Goal: Check status: Check status

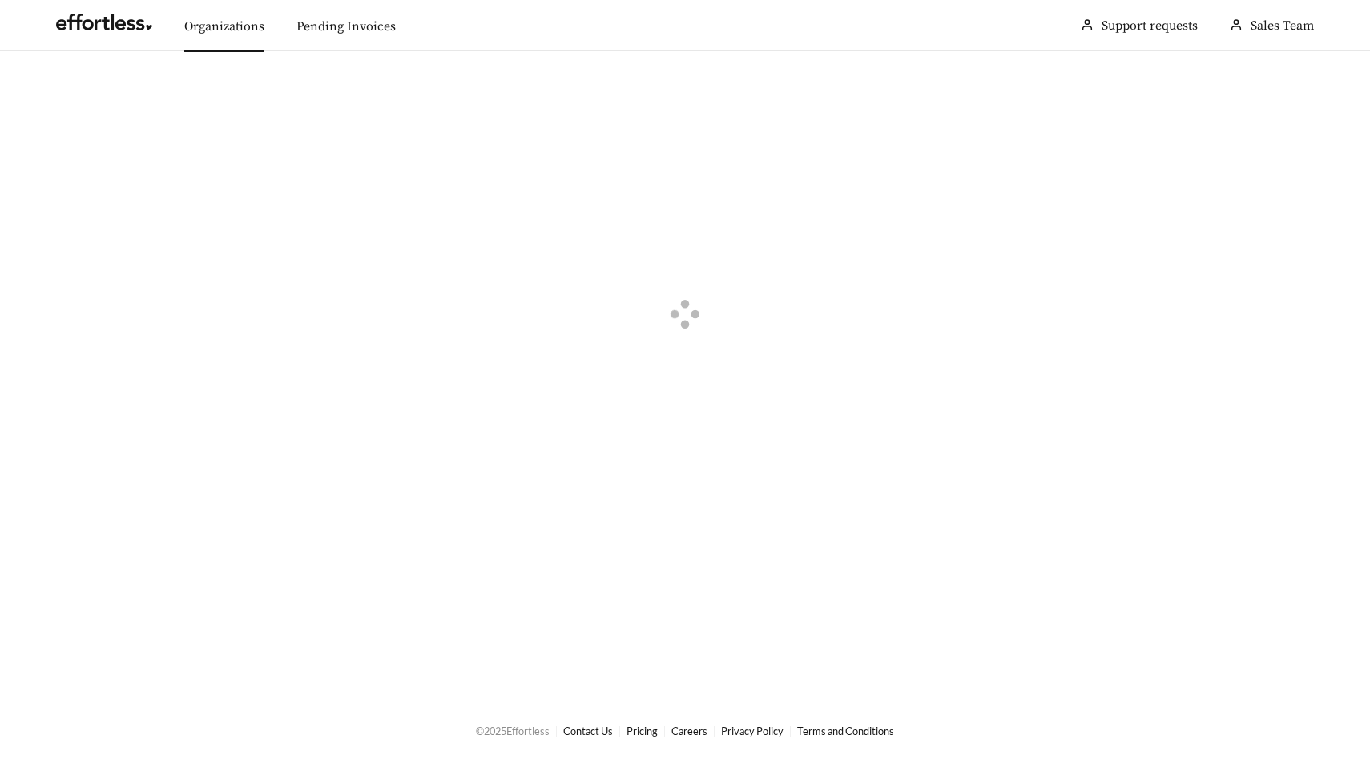
click at [236, 20] on link "Organizations" at bounding box center [224, 26] width 80 height 16
click at [59, 87] on button "button" at bounding box center [57, 91] width 35 height 18
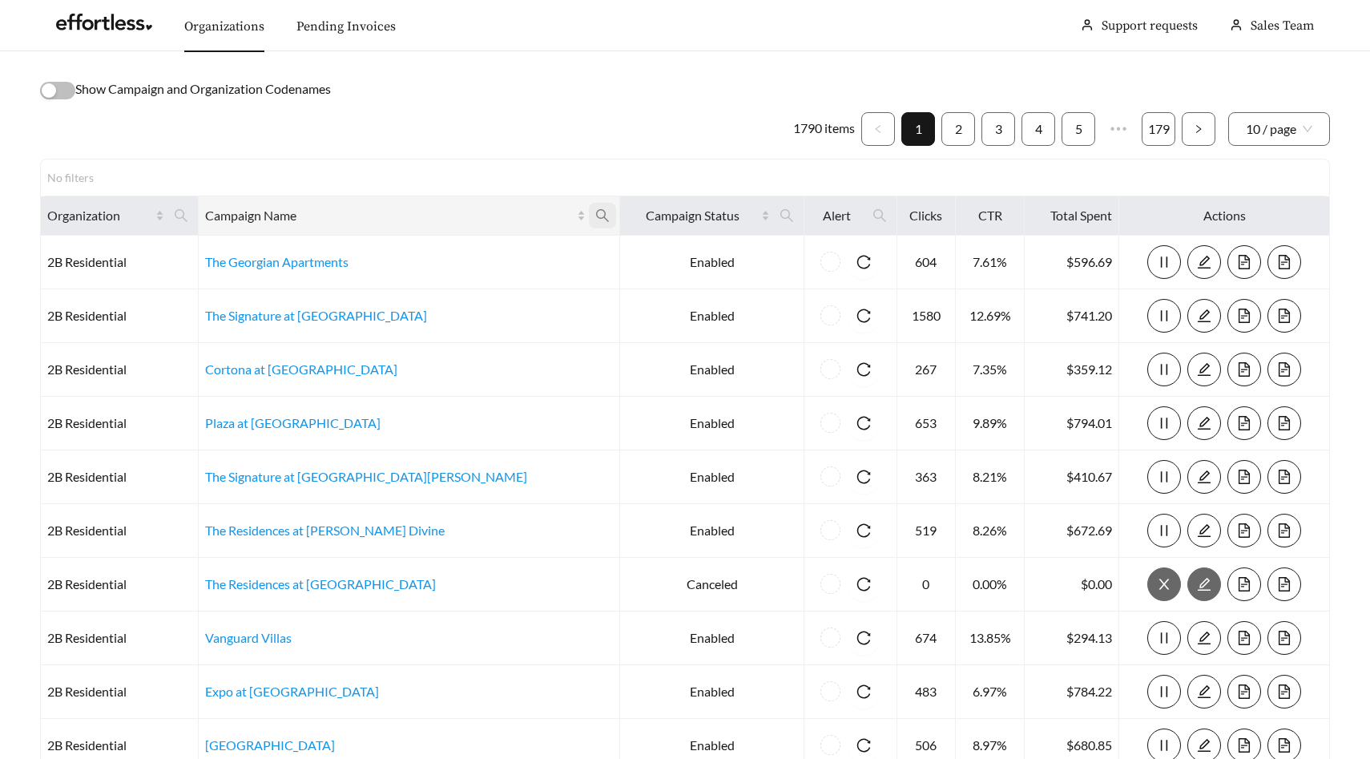
click at [595, 220] on icon "search" at bounding box center [602, 215] width 14 height 14
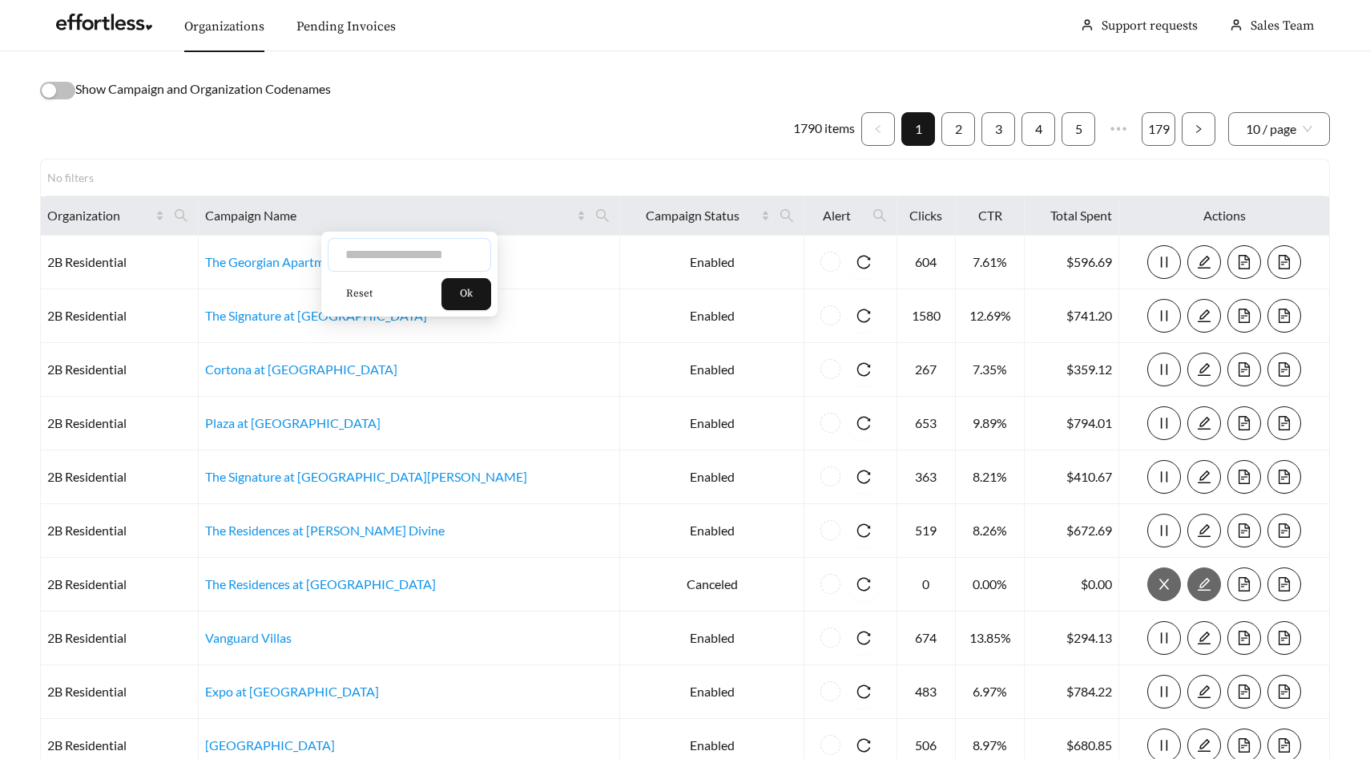
click at [413, 250] on input "text" at bounding box center [409, 255] width 163 height 34
type input "*********"
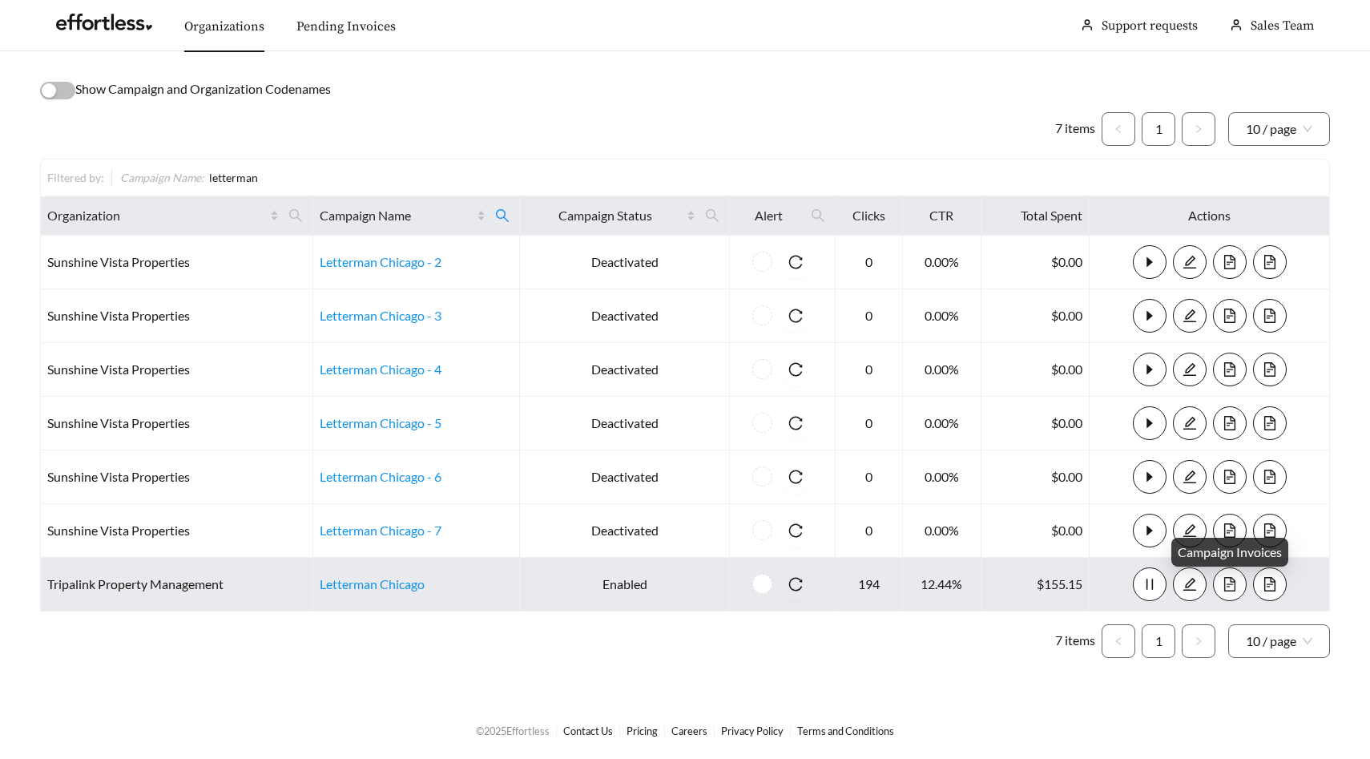
click at [1234, 586] on icon "file-text" at bounding box center [1230, 584] width 14 height 14
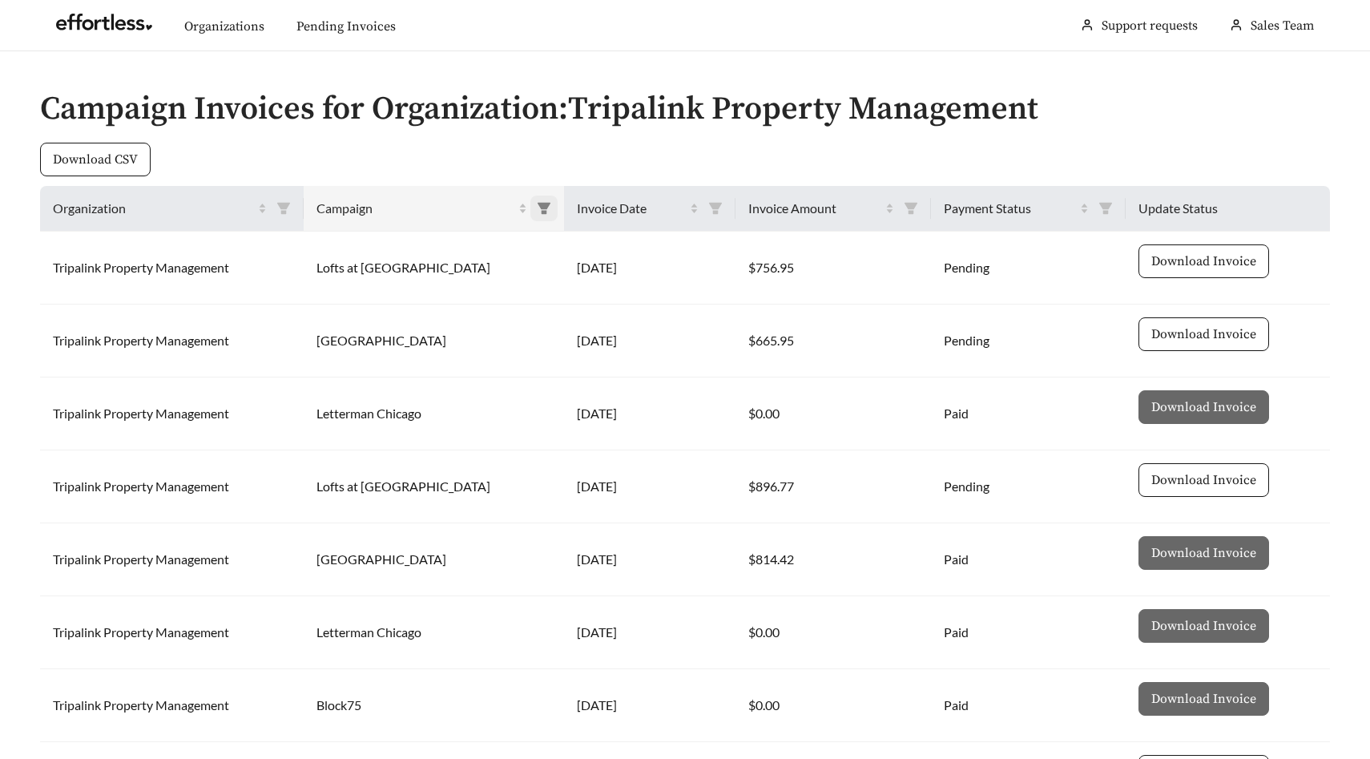
click at [538, 204] on icon "filter" at bounding box center [544, 208] width 13 height 11
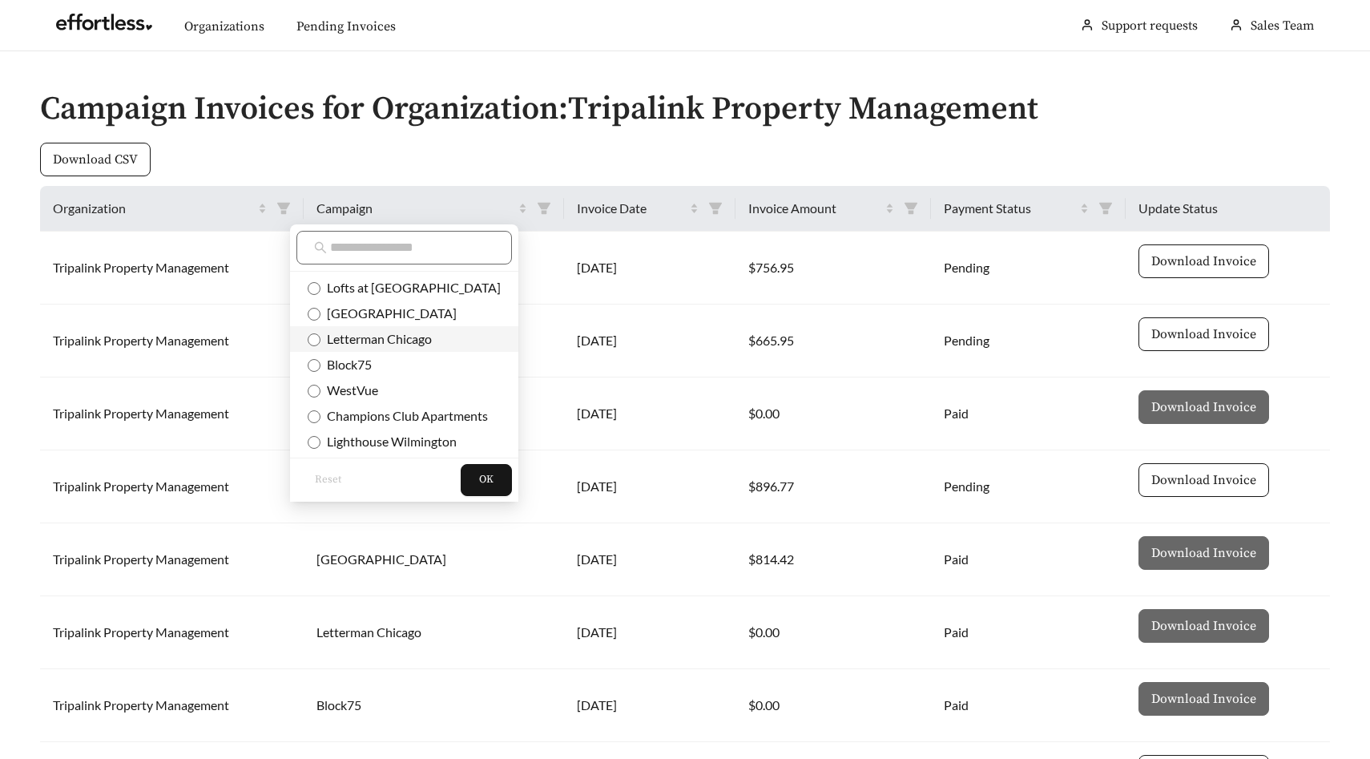
click at [410, 337] on span "Letterman Chicago" at bounding box center [376, 338] width 111 height 15
click at [484, 479] on button "OK" at bounding box center [486, 480] width 51 height 32
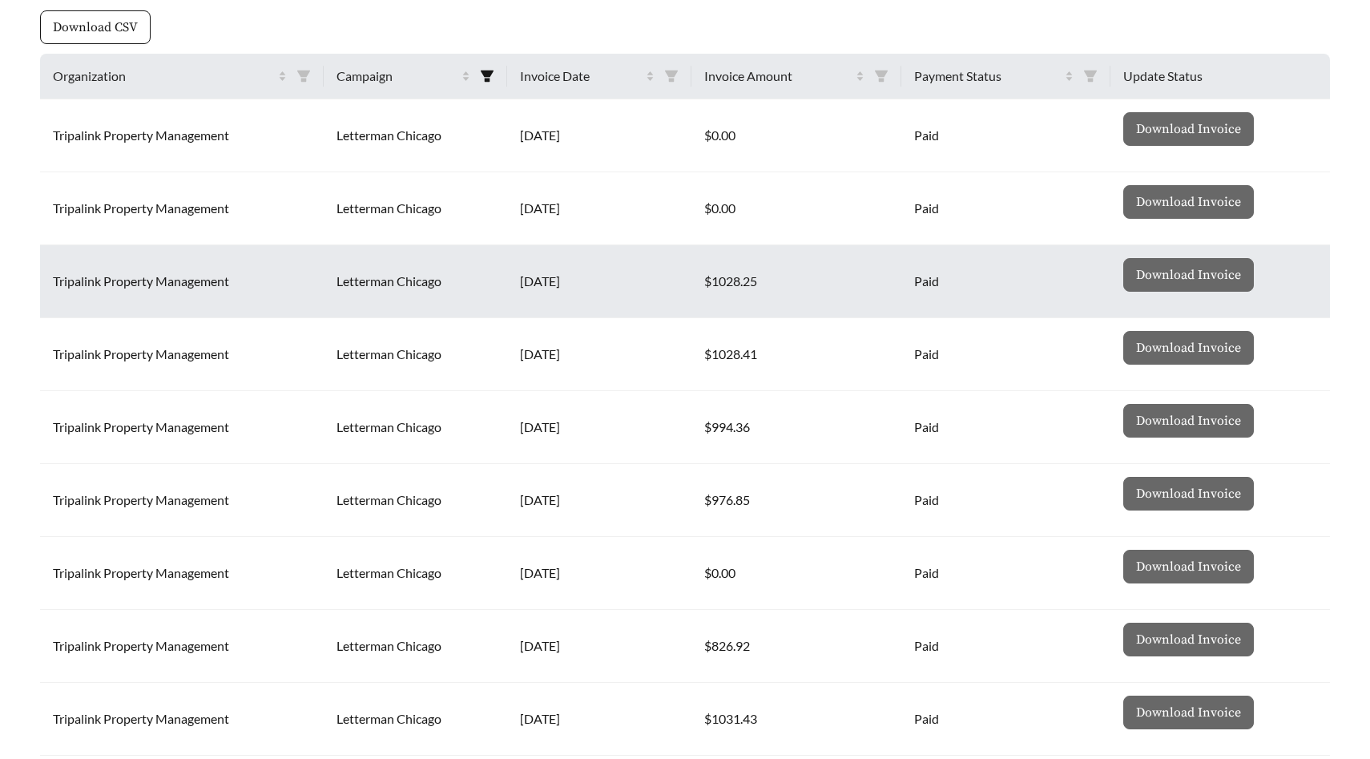
scroll to position [14, 0]
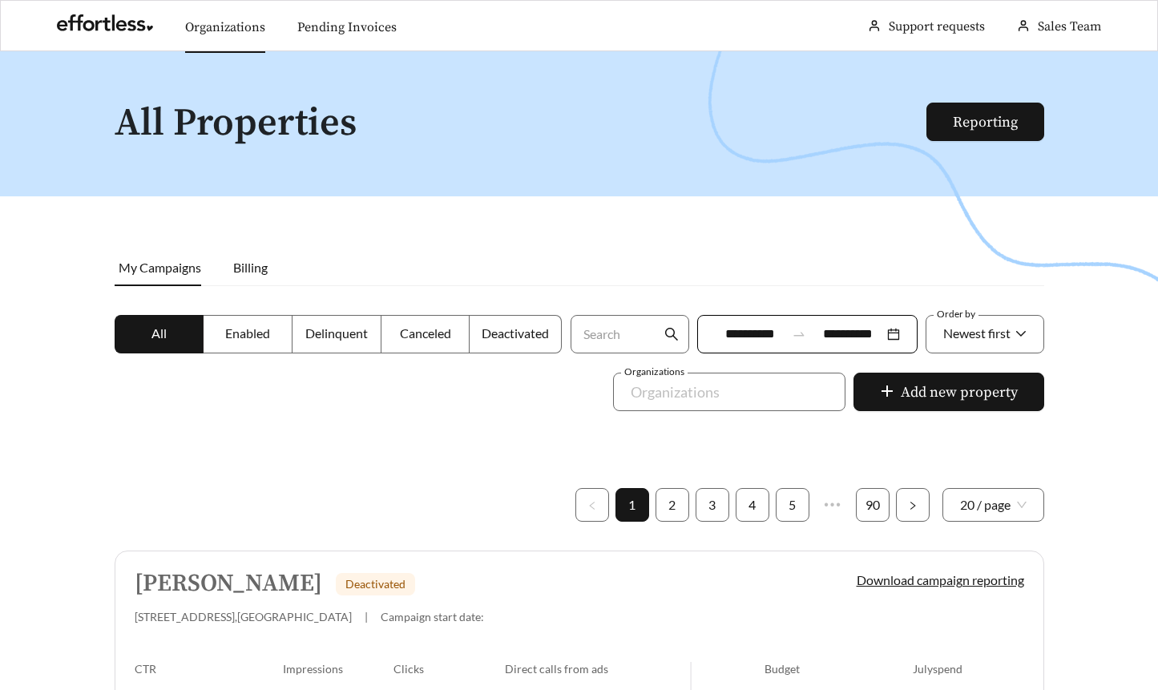
click at [238, 19] on link "Organizations" at bounding box center [225, 27] width 80 height 16
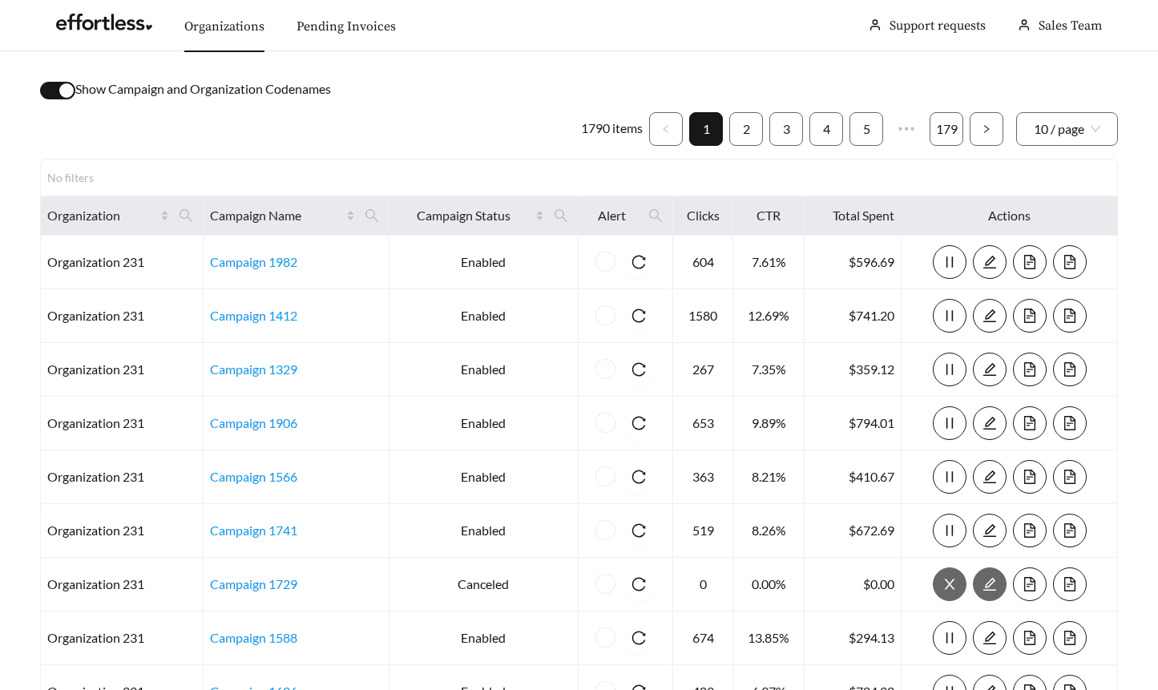
click at [64, 92] on div "button" at bounding box center [66, 90] width 14 height 14
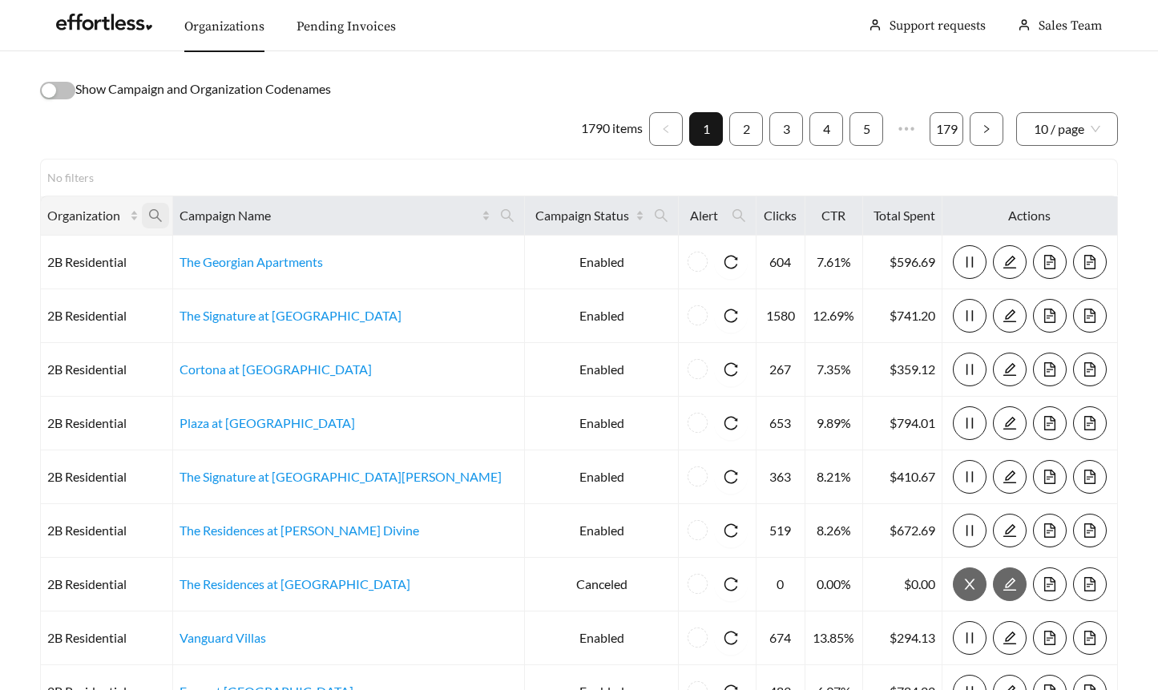
click at [163, 212] on icon "search" at bounding box center [155, 215] width 14 height 14
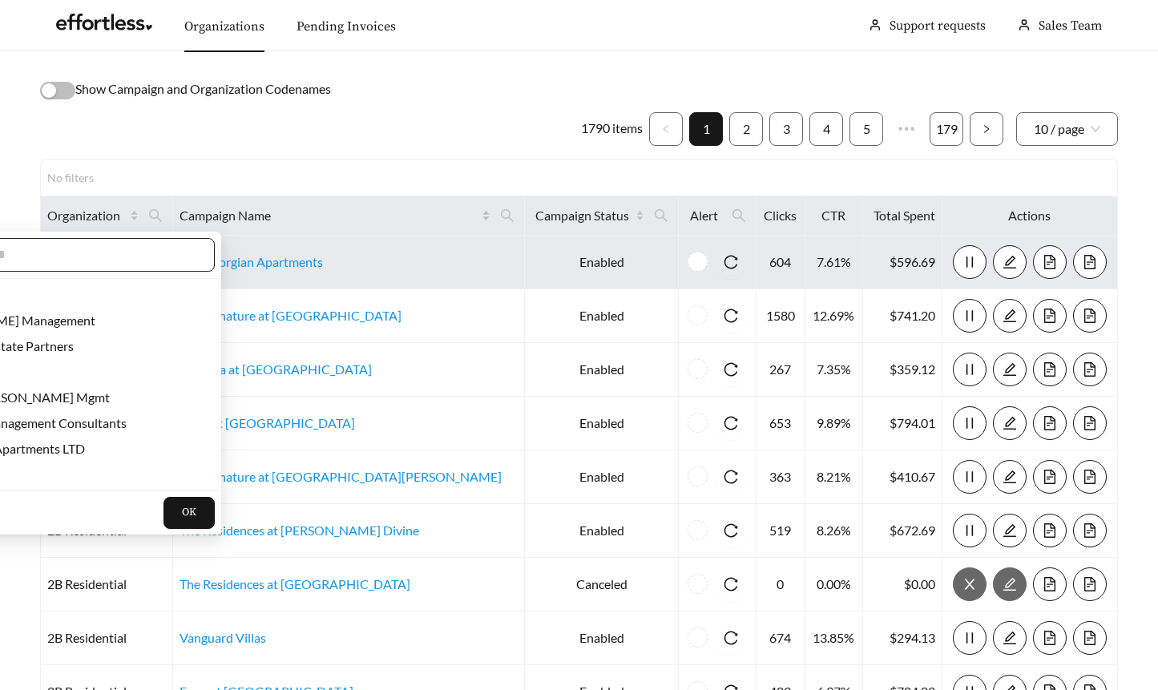
click at [135, 256] on input "text" at bounding box center [59, 254] width 275 height 19
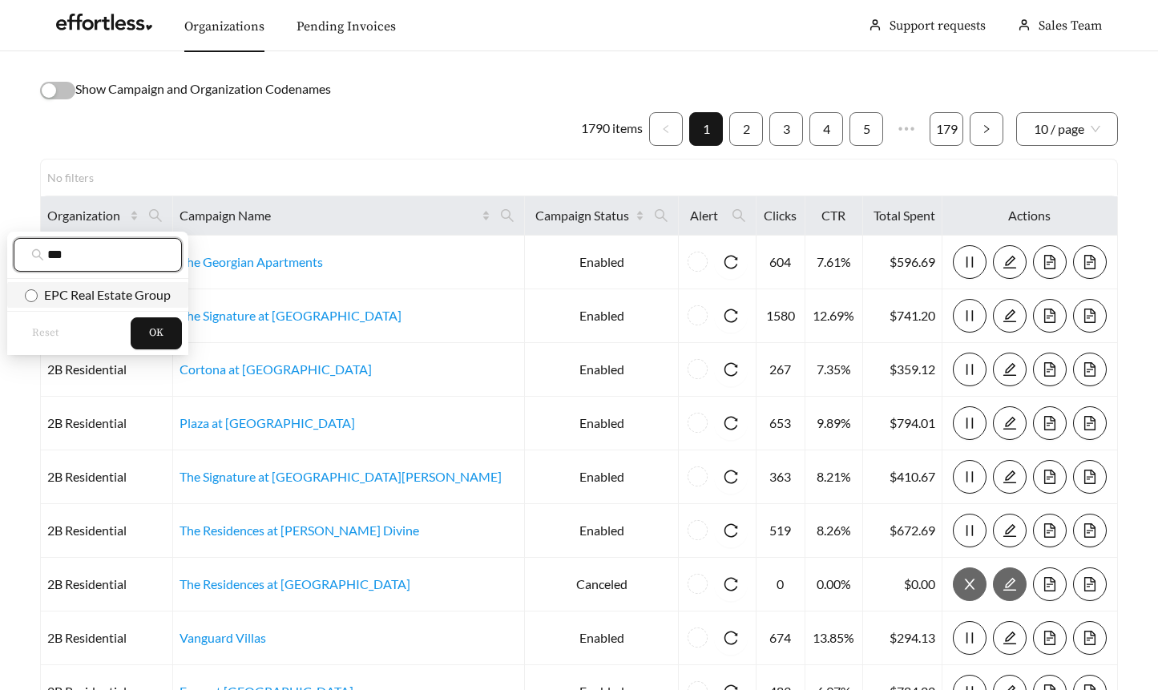
type input "***"
click at [123, 301] on span "EPC Real Estate Group" at bounding box center [104, 294] width 133 height 15
click at [171, 341] on button "OK" at bounding box center [156, 333] width 51 height 32
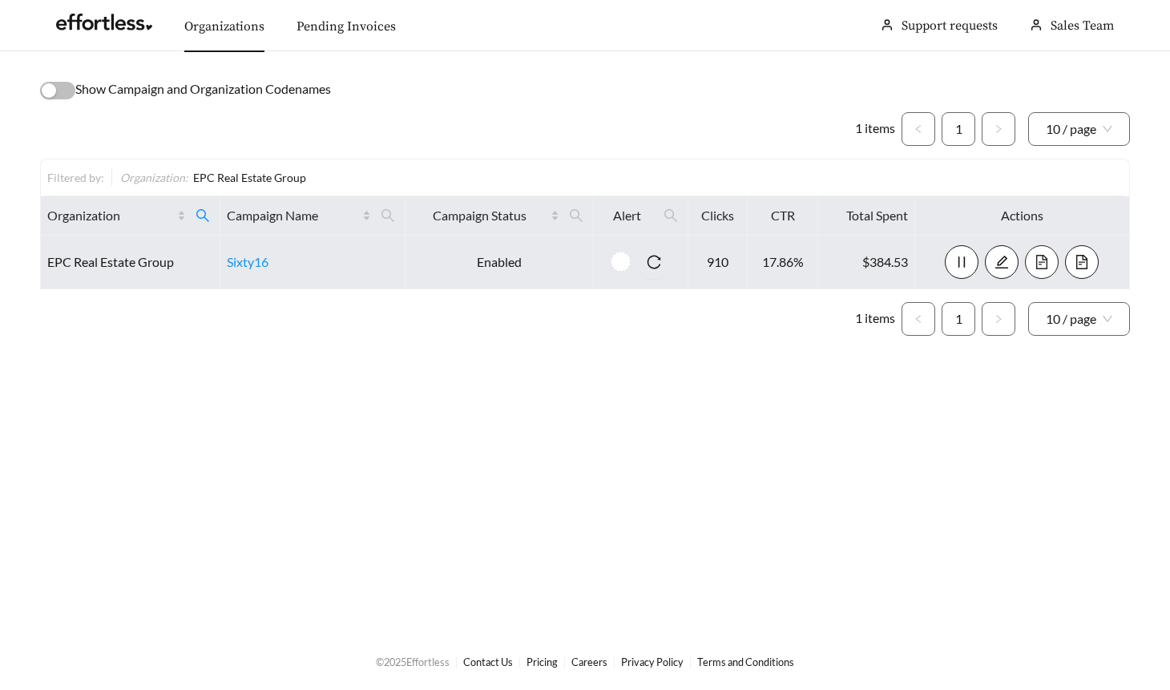
click at [1043, 262] on icon "file-text" at bounding box center [1041, 262] width 11 height 14
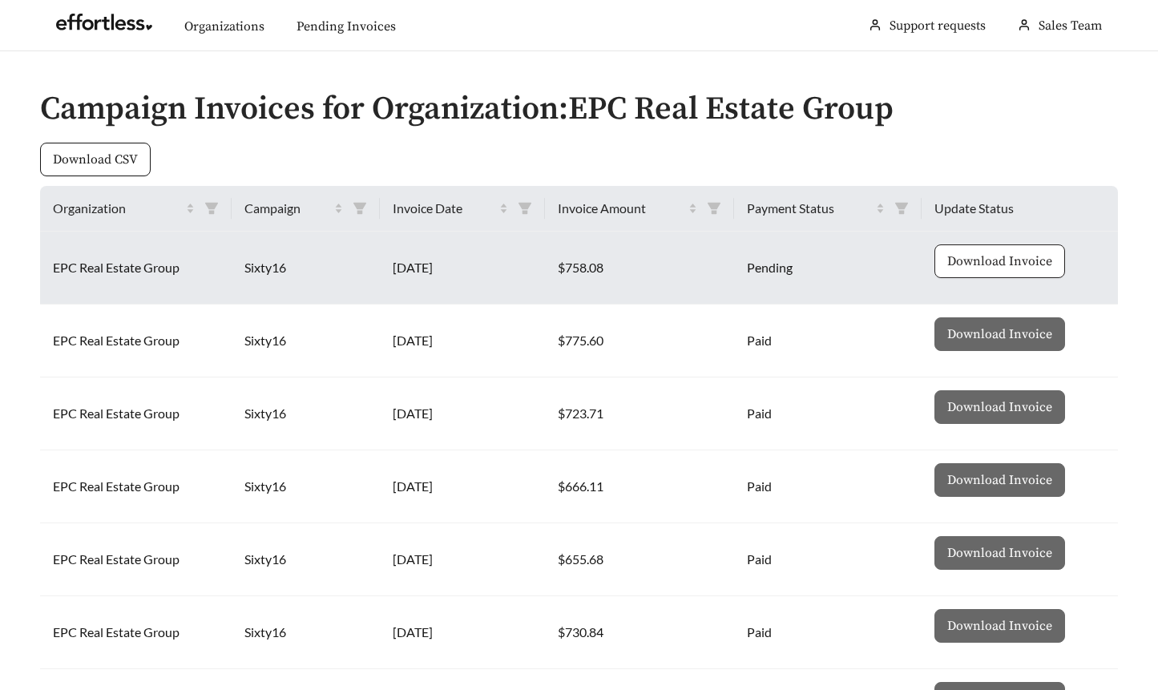
click at [1042, 264] on span "Download Invoice" at bounding box center [999, 261] width 105 height 19
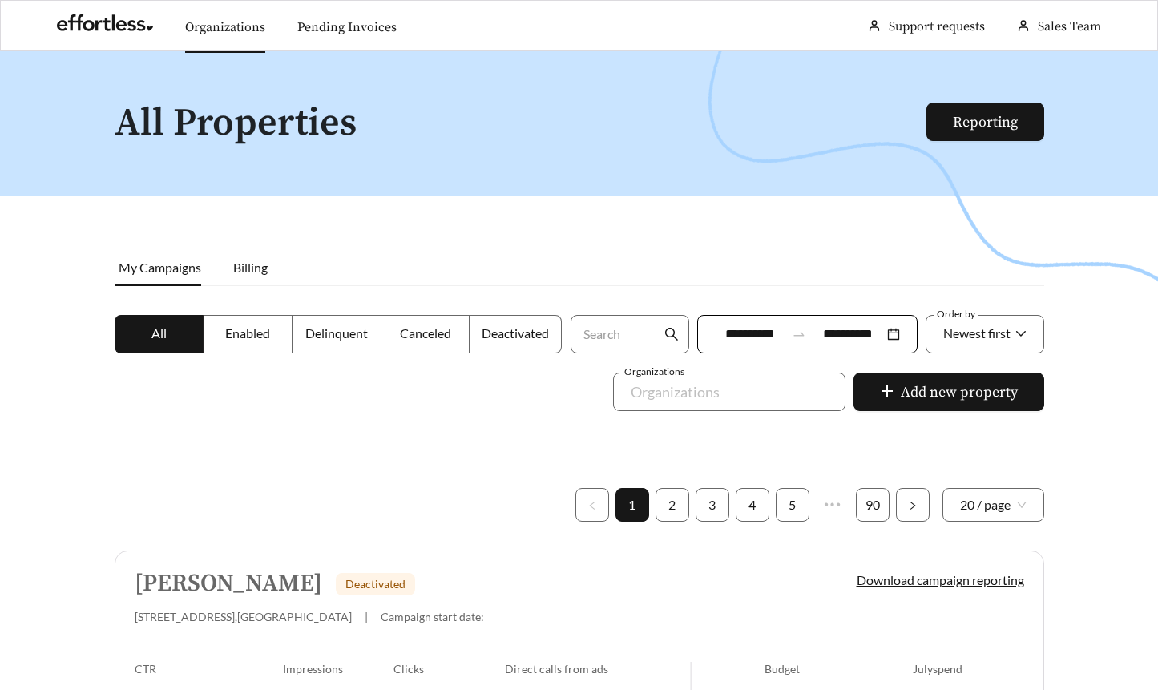
click at [249, 22] on link "Organizations" at bounding box center [225, 27] width 80 height 16
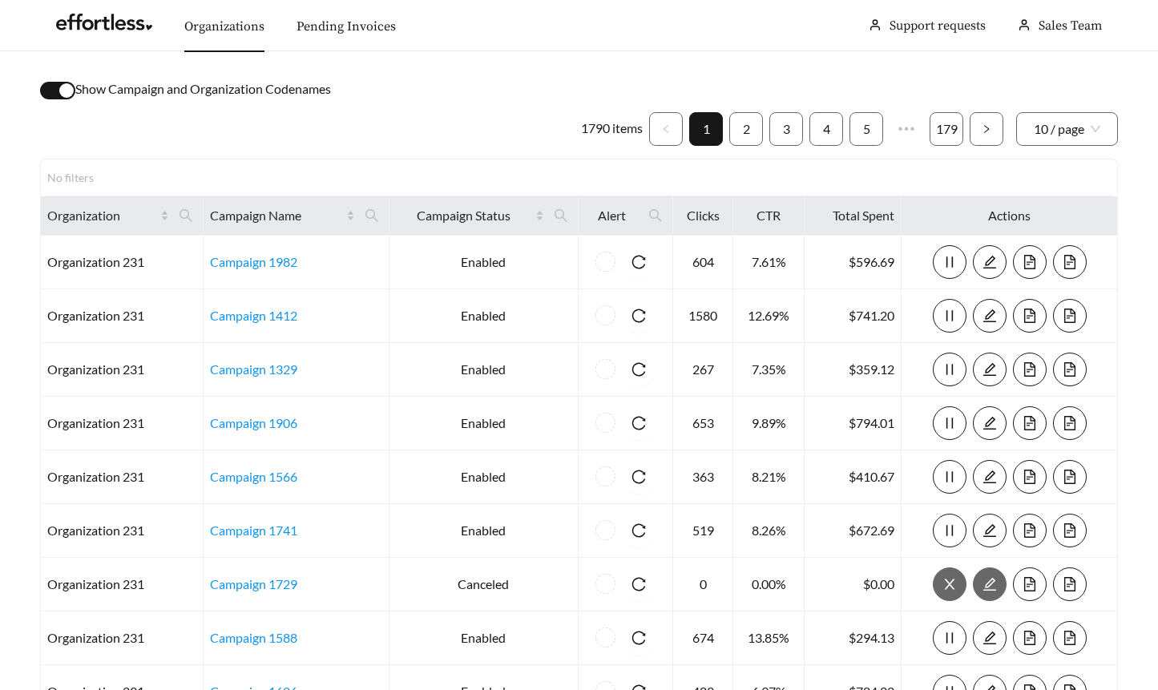
click at [68, 94] on div "button" at bounding box center [66, 90] width 14 height 14
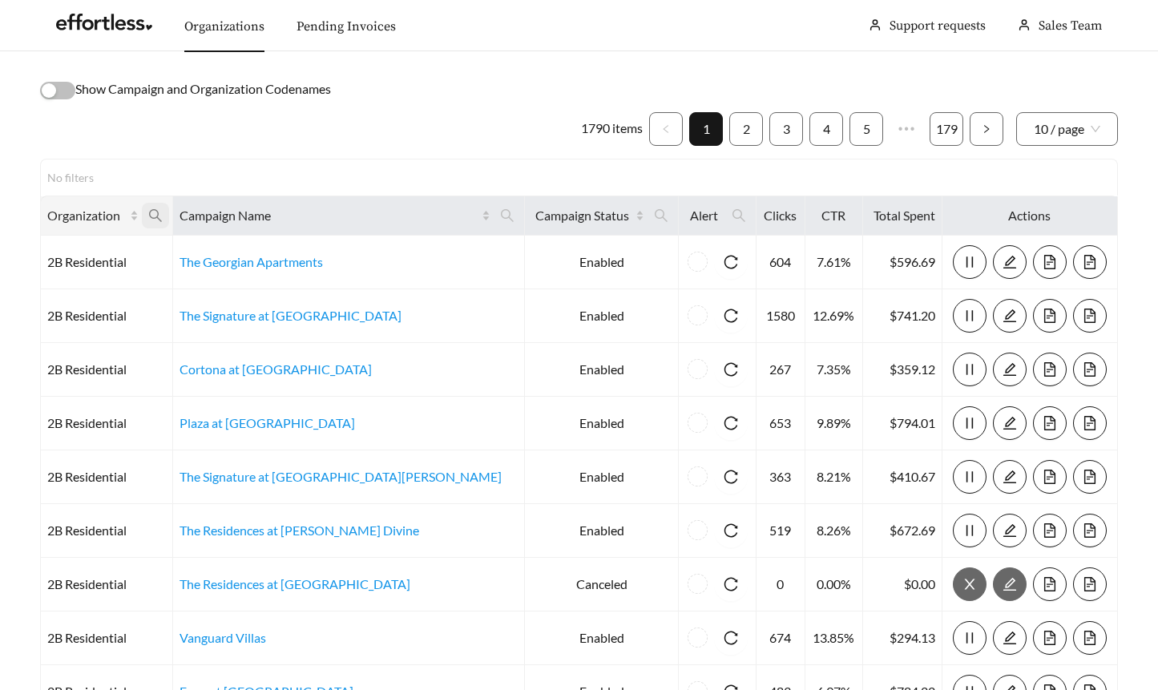
click at [169, 209] on span at bounding box center [155, 216] width 27 height 26
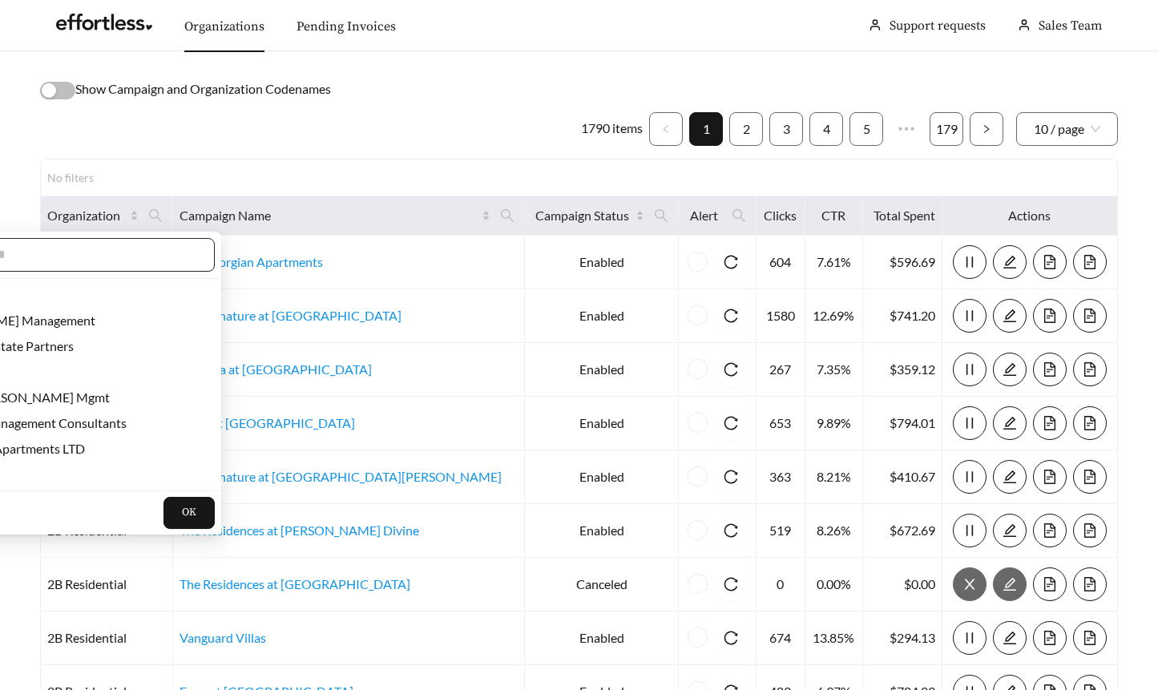
click at [146, 257] on input "text" at bounding box center [59, 254] width 275 height 19
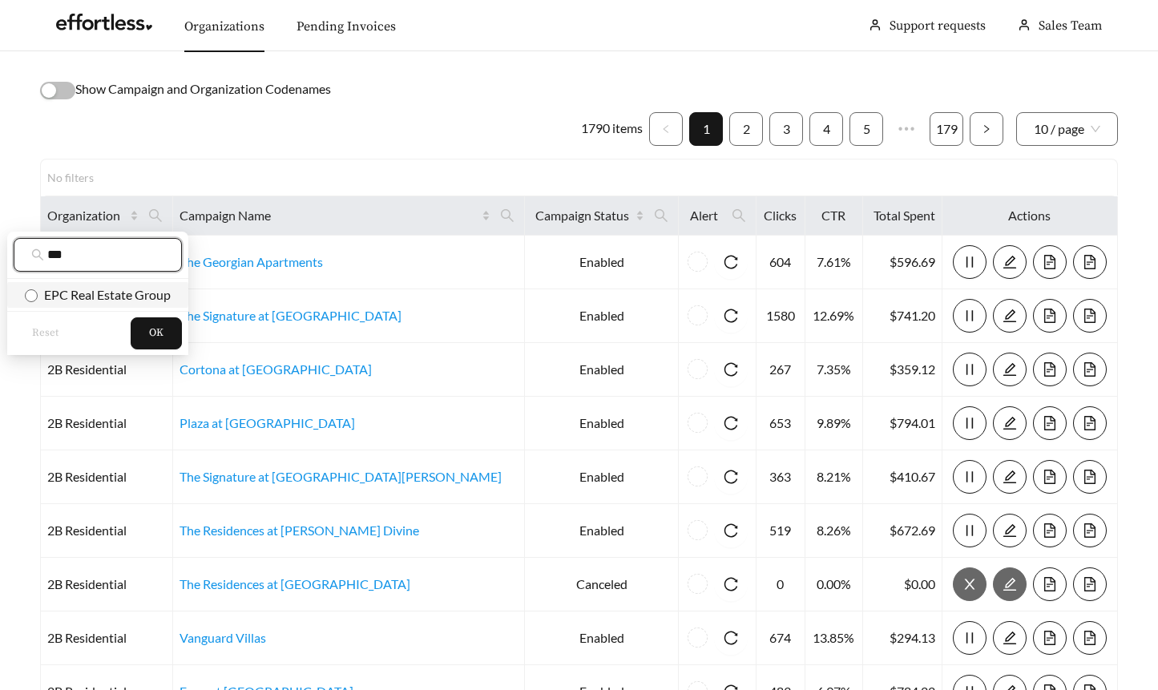
type input "***"
click at [127, 305] on li "EPC Real Estate Group" at bounding box center [97, 295] width 181 height 26
click at [165, 333] on button "OK" at bounding box center [156, 333] width 51 height 32
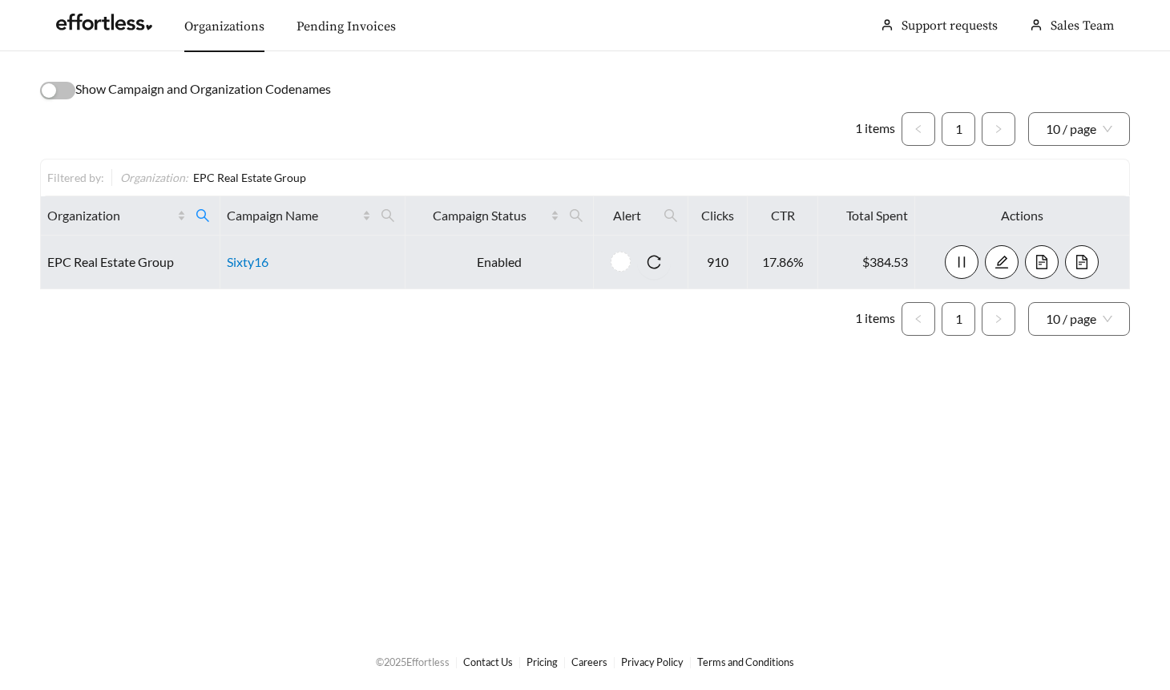
click at [250, 264] on link "Sixty16" at bounding box center [248, 261] width 42 height 15
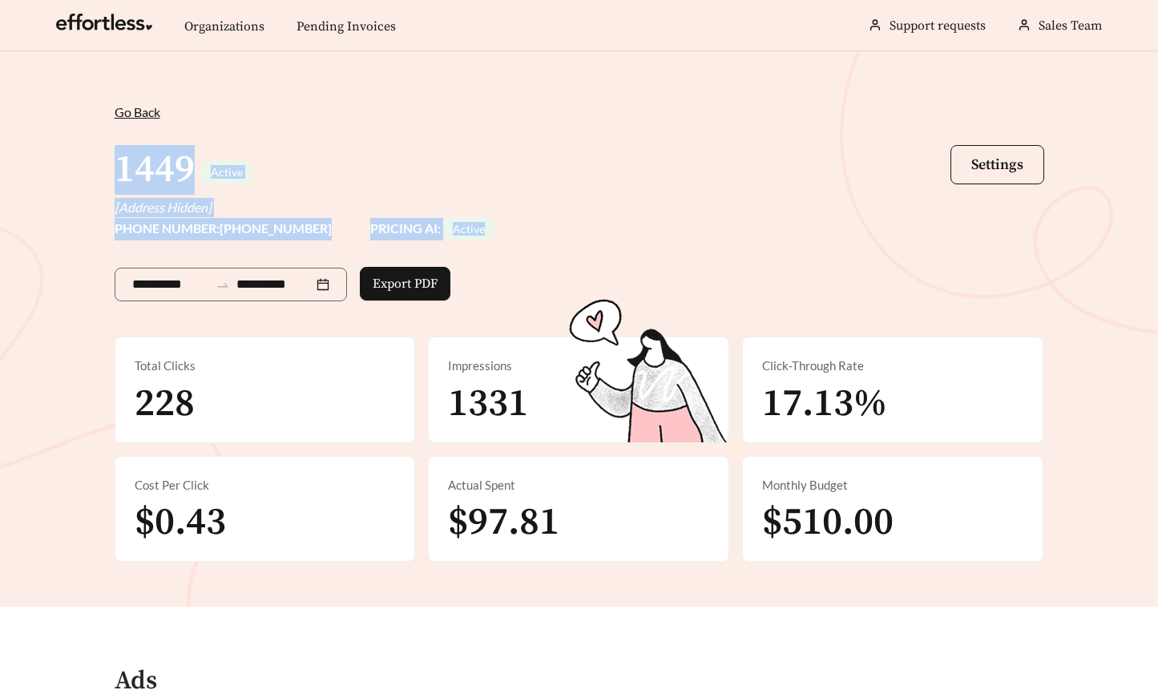
drag, startPoint x: 478, startPoint y: 232, endPoint x: 101, endPoint y: 143, distance: 387.8
click at [101, 143] on div "**********" at bounding box center [580, 332] width 962 height 459
click at [599, 186] on div "1449 Active Settings" at bounding box center [580, 170] width 930 height 56
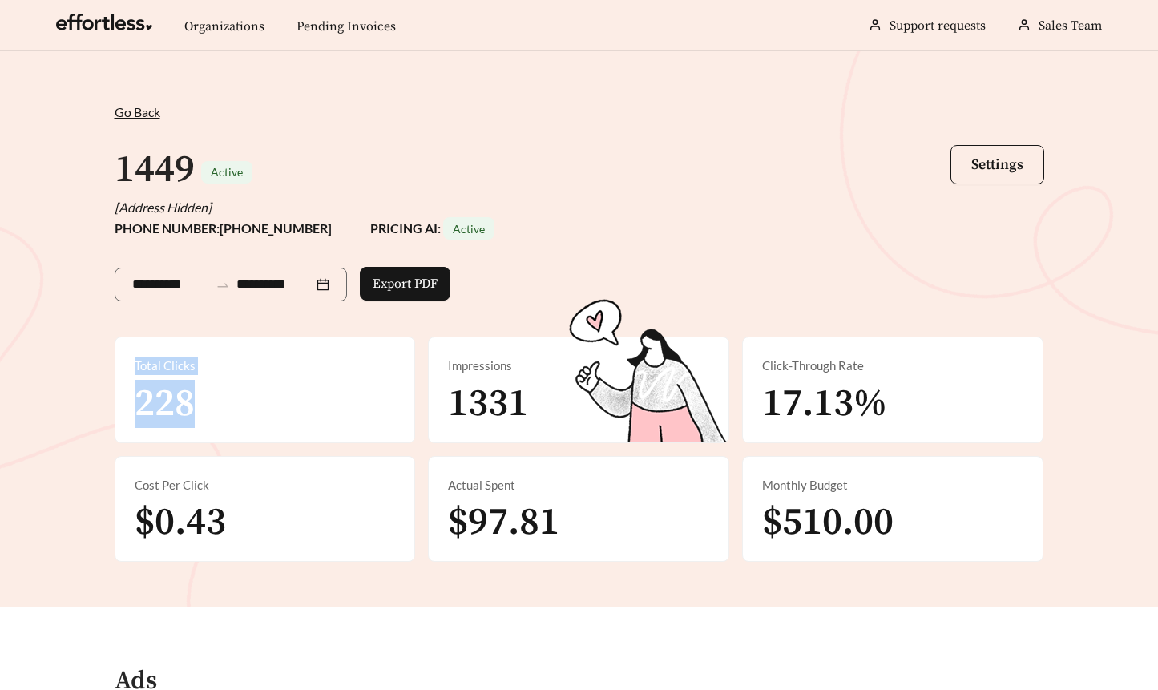
drag, startPoint x: 224, startPoint y: 406, endPoint x: 136, endPoint y: 373, distance: 94.4
click at [136, 373] on div "Total Clicks 228" at bounding box center [265, 389] width 300 height 105
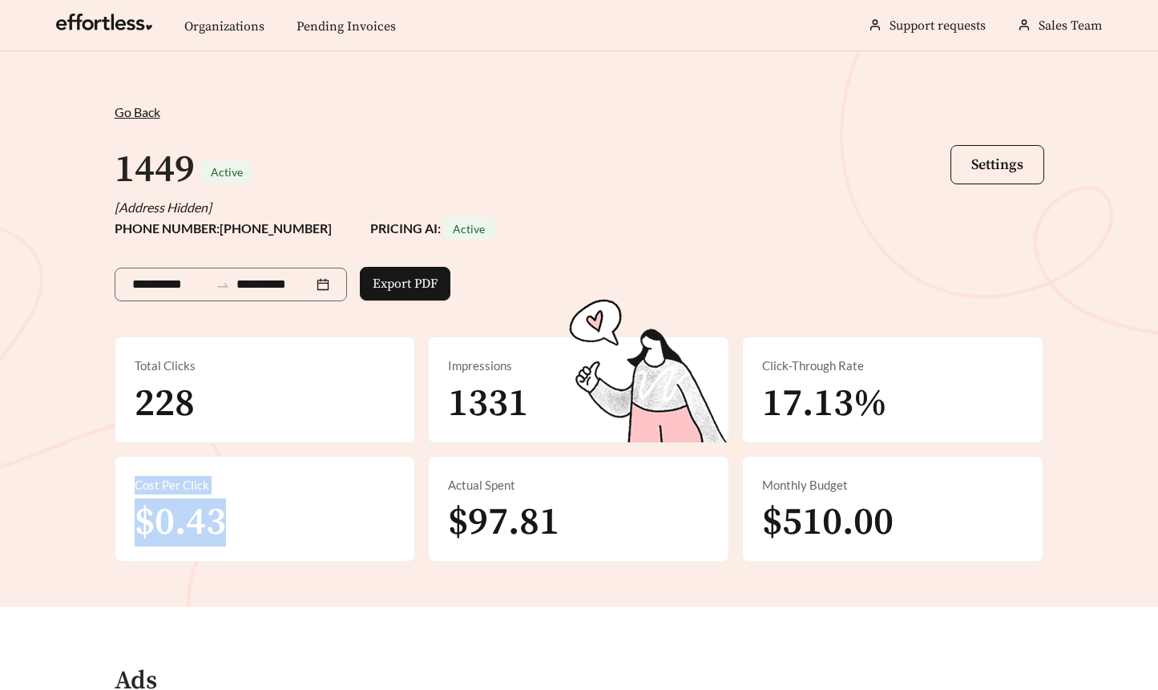
drag, startPoint x: 266, startPoint y: 527, endPoint x: 115, endPoint y: 483, distance: 156.8
click at [115, 482] on div "Cost Per Click $0.43" at bounding box center [265, 509] width 300 height 105
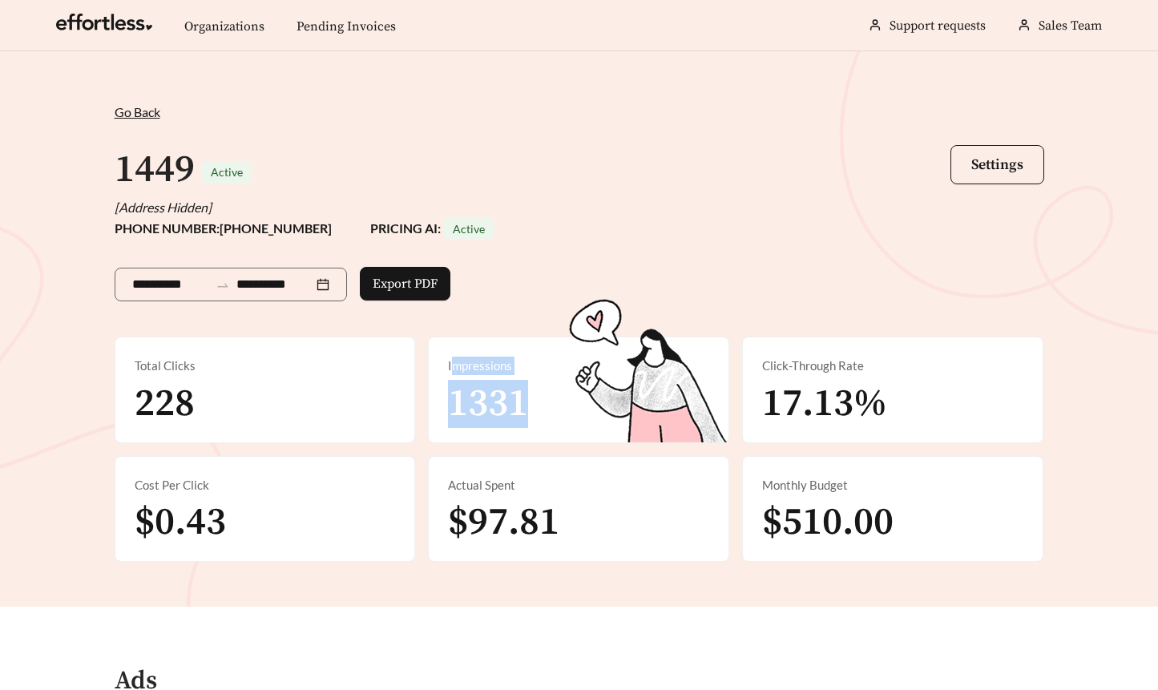
drag, startPoint x: 568, startPoint y: 401, endPoint x: 454, endPoint y: 359, distance: 121.5
click at [454, 359] on div "Impressions 1331" at bounding box center [579, 389] width 300 height 105
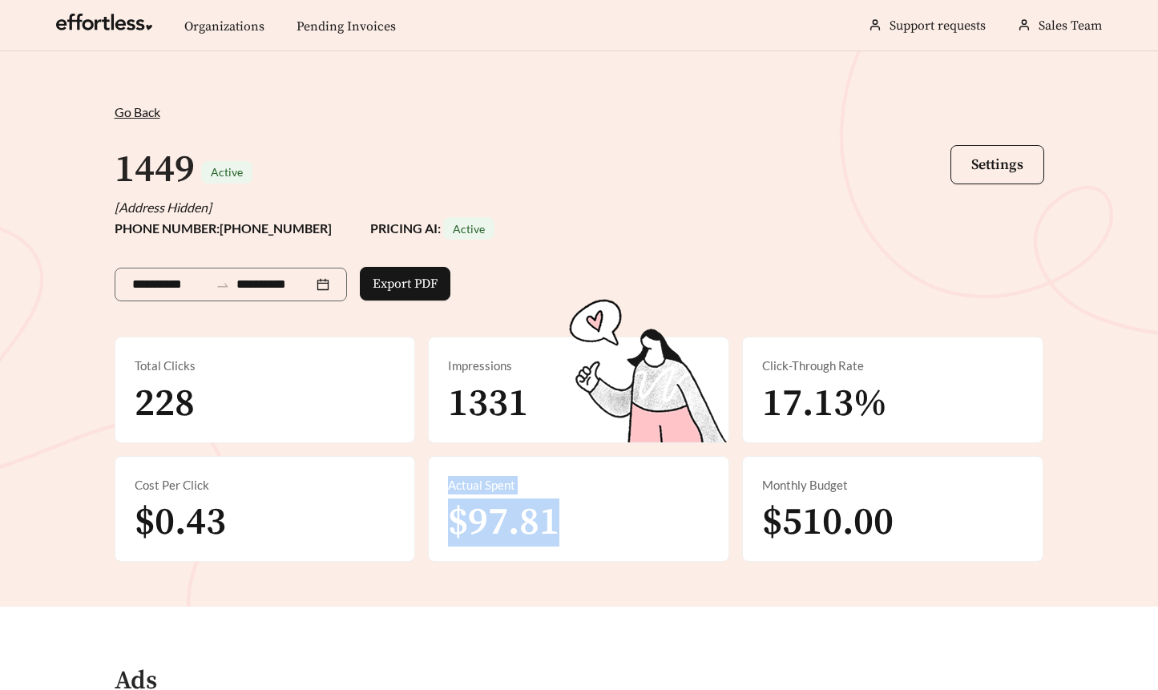
drag, startPoint x: 568, startPoint y: 522, endPoint x: 461, endPoint y: 470, distance: 119.4
click at [461, 470] on div "Actual Spent $97.81" at bounding box center [579, 509] width 300 height 105
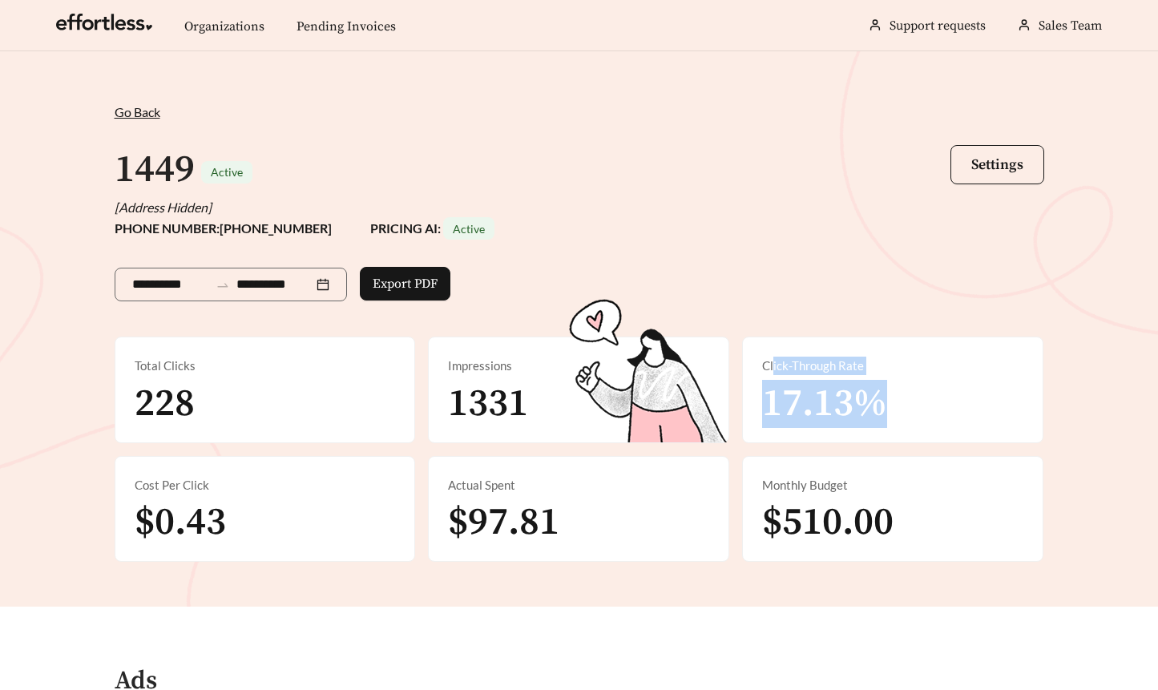
drag, startPoint x: 908, startPoint y: 398, endPoint x: 773, endPoint y: 361, distance: 139.6
click at [773, 362] on div "Click-Through Rate 17.13%" at bounding box center [893, 389] width 300 height 105
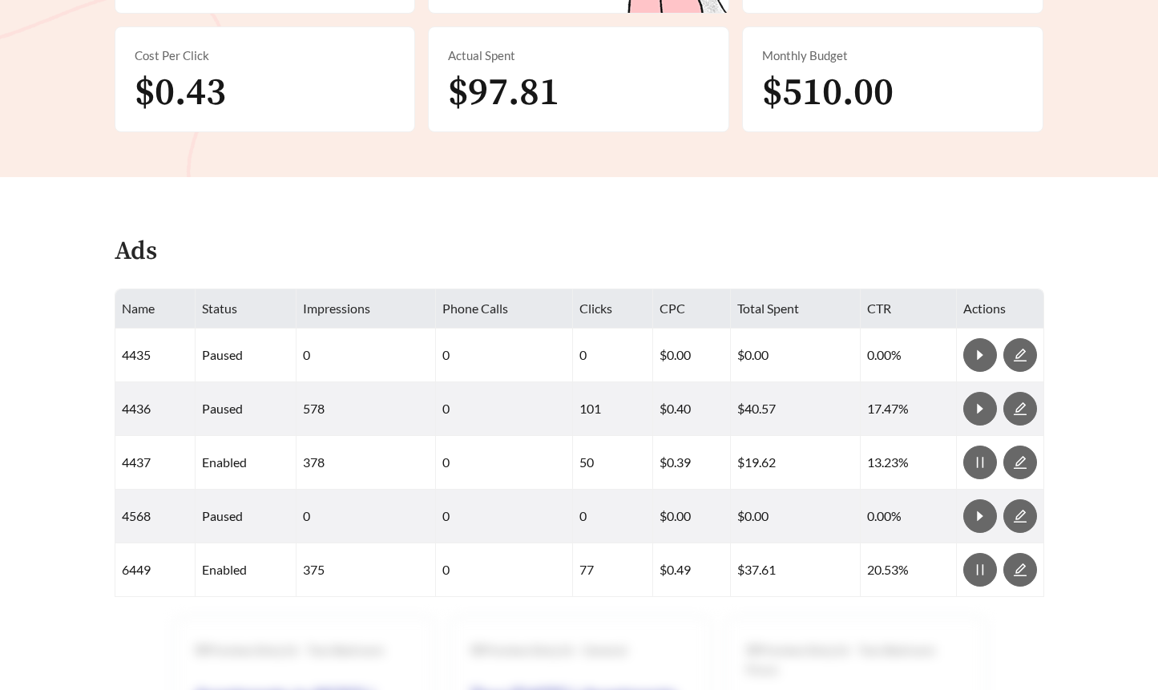
scroll to position [472, 0]
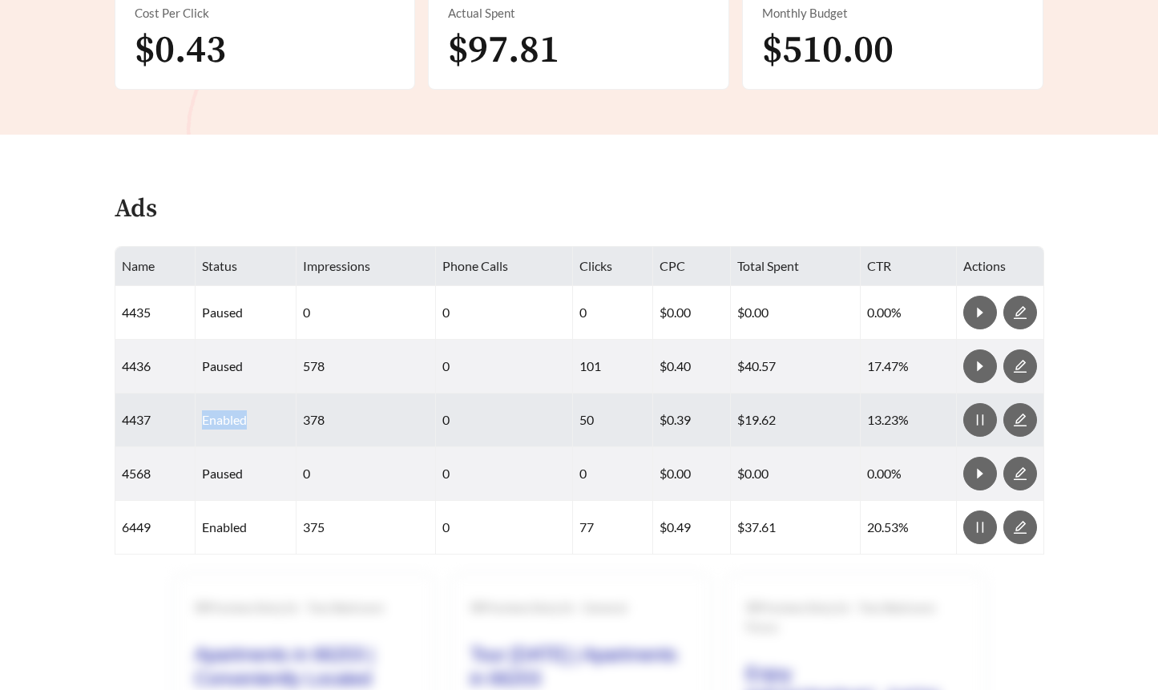
drag, startPoint x: 264, startPoint y: 418, endPoint x: 188, endPoint y: 418, distance: 76.9
click at [188, 418] on tr "4437 enabled 378 0 50 $0.39 $19.62 13.23%" at bounding box center [579, 420] width 929 height 54
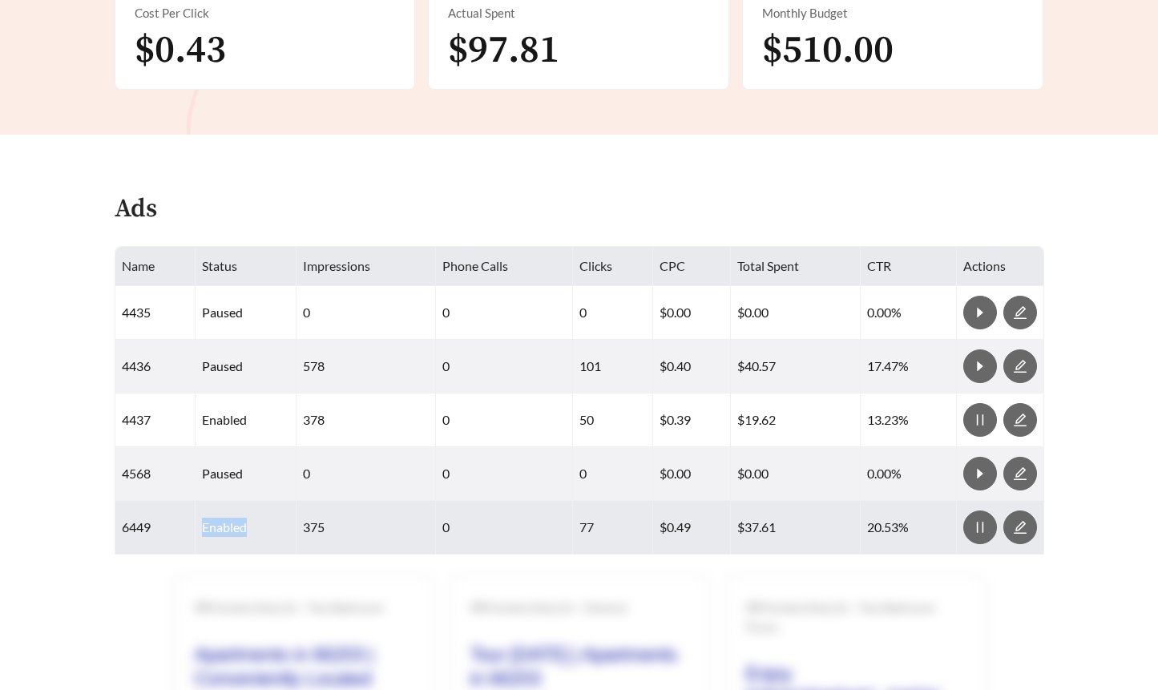
drag, startPoint x: 260, startPoint y: 522, endPoint x: 190, endPoint y: 523, distance: 69.7
click at [190, 523] on tr "6449 enabled 375 0 77 $0.49 $37.61 20.53%" at bounding box center [579, 528] width 929 height 54
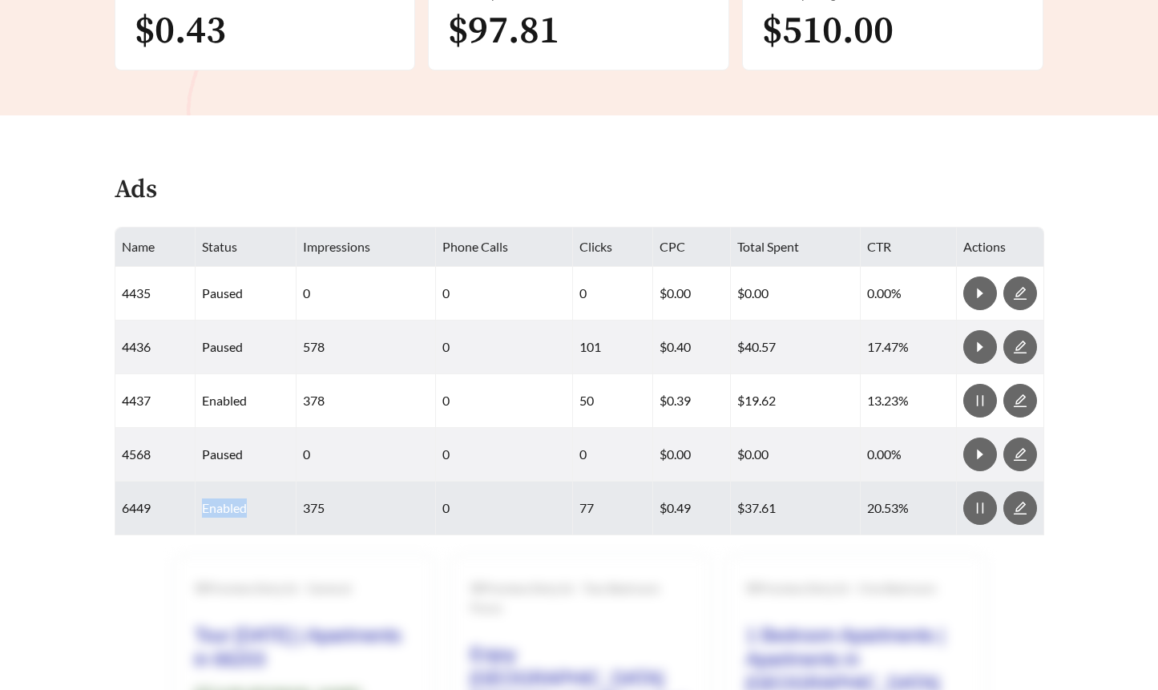
scroll to position [492, 0]
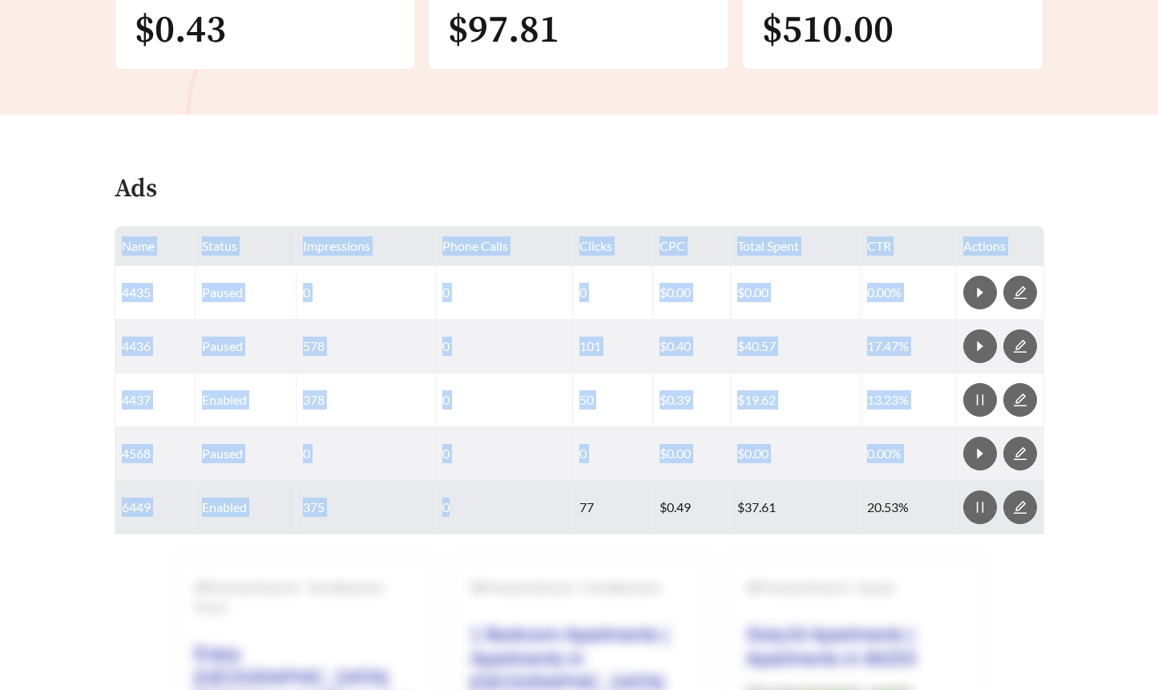
drag, startPoint x: 477, startPoint y: 222, endPoint x: 469, endPoint y: 506, distance: 283.8
click at [469, 506] on main "**********" at bounding box center [579, 275] width 1158 height 1432
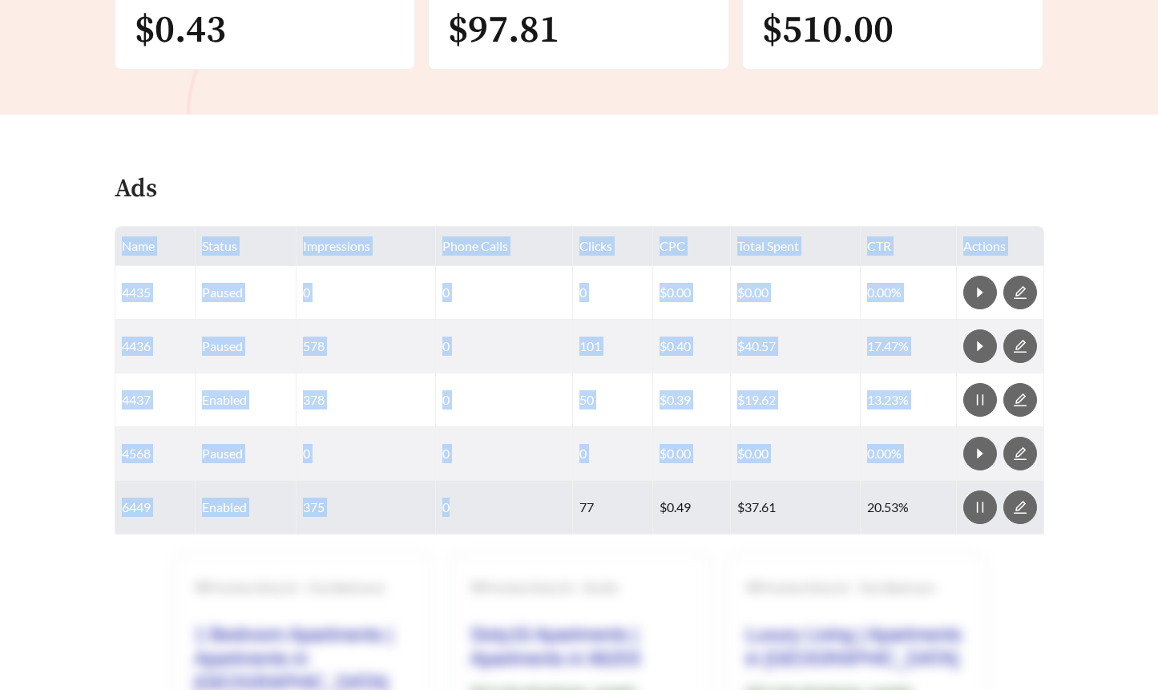
click at [469, 506] on td "0" at bounding box center [504, 508] width 137 height 54
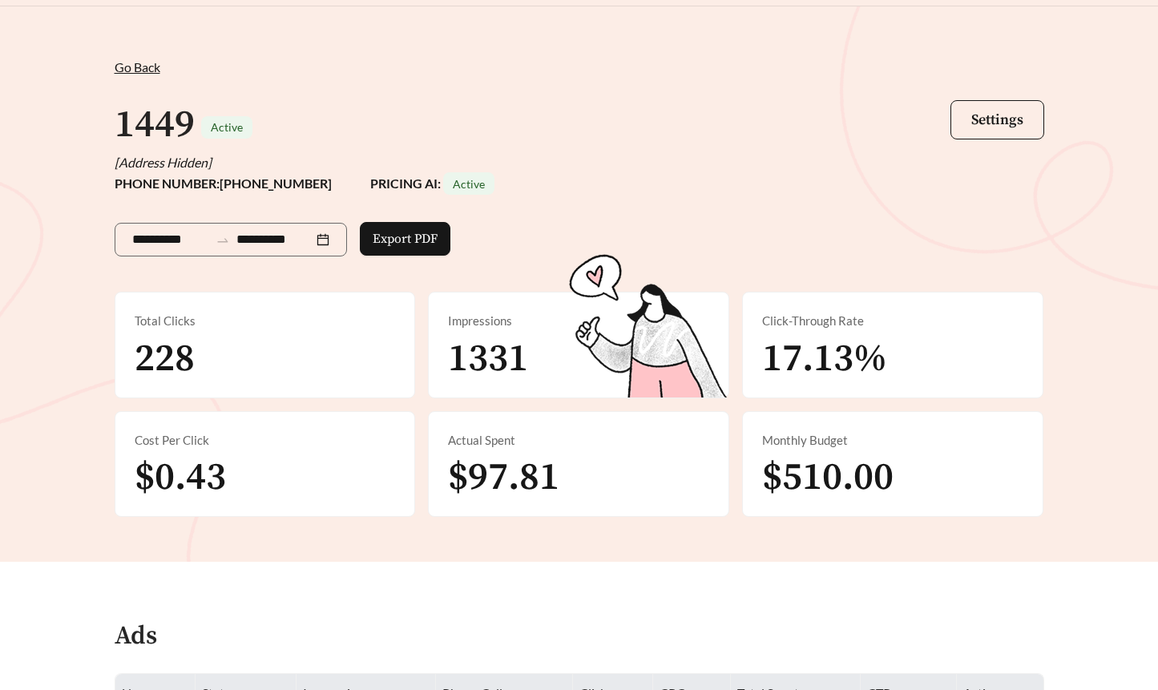
scroll to position [0, 0]
